Goal: Navigation & Orientation: Find specific page/section

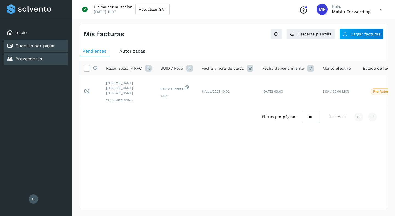
click at [27, 61] on link "Proveedores" at bounding box center [28, 58] width 27 height 5
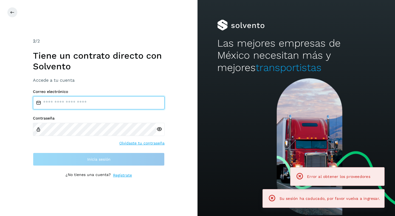
type input "**********"
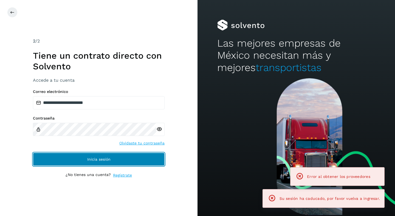
click at [108, 163] on button "Inicia sesión" at bounding box center [99, 159] width 132 height 13
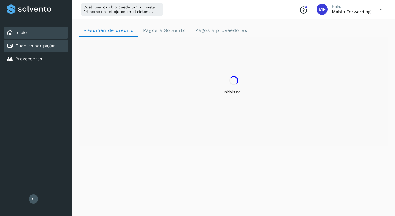
click at [47, 45] on link "Cuentas por pagar" at bounding box center [35, 45] width 40 height 5
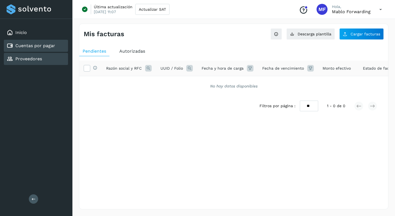
click at [36, 61] on link "Proveedores" at bounding box center [28, 58] width 27 height 5
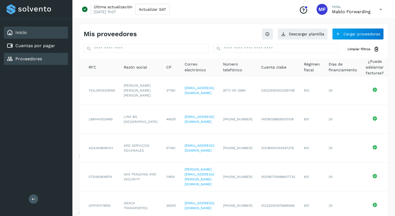
click at [50, 35] on div "Inicio" at bounding box center [36, 33] width 64 height 12
